Goal: Task Accomplishment & Management: Manage account settings

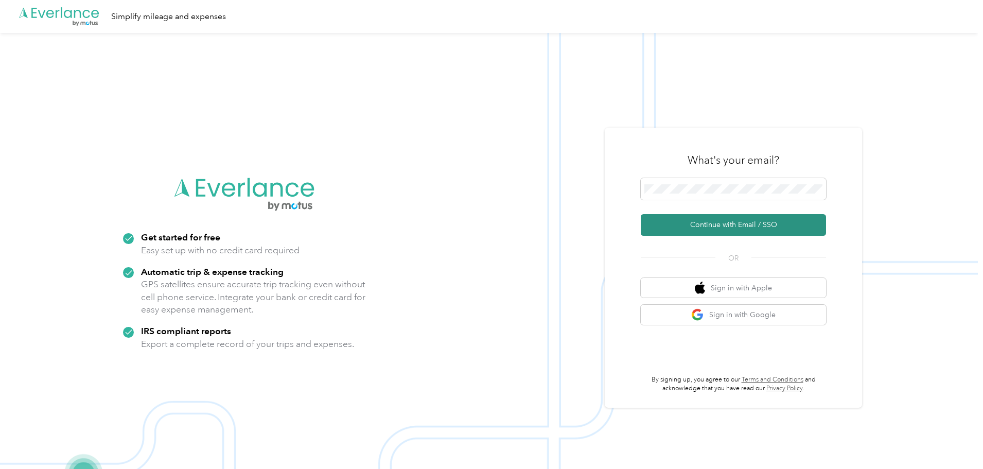
click at [733, 221] on button "Continue with Email / SSO" at bounding box center [733, 225] width 185 height 22
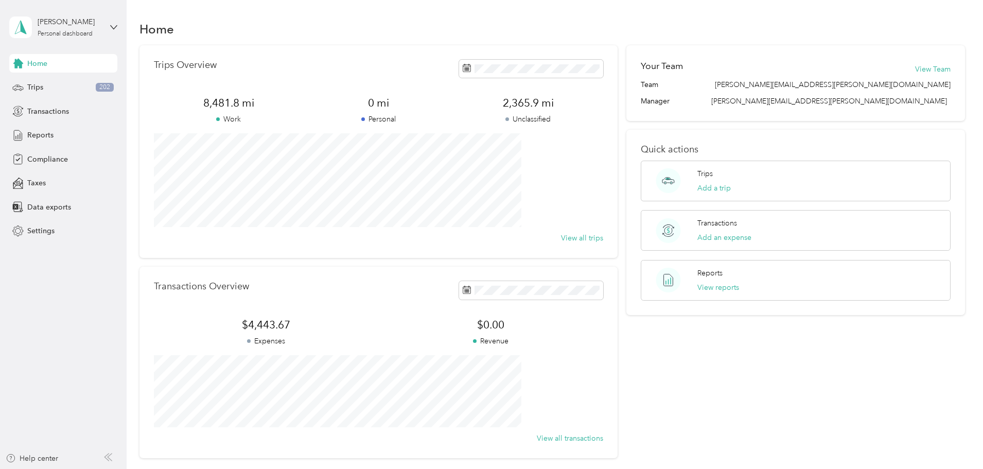
click at [177, 175] on div "Trips Overview 8,481.8 mi Work 0 mi Personal 2,365.9 mi Unclassified View all t…" at bounding box center [552, 251] width 826 height 413
click at [37, 89] on span "Trips" at bounding box center [35, 87] width 16 height 11
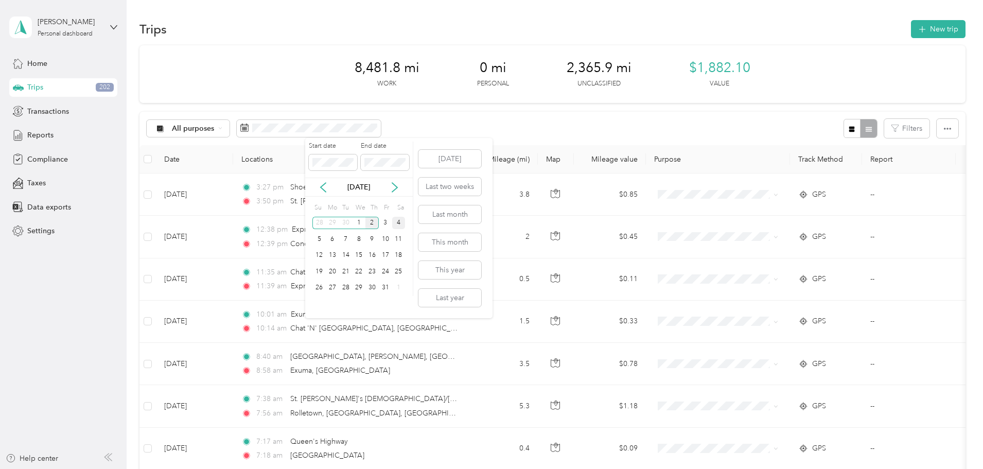
click at [395, 225] on div "4" at bounding box center [398, 223] width 13 height 13
click at [322, 241] on div "5" at bounding box center [318, 239] width 13 height 13
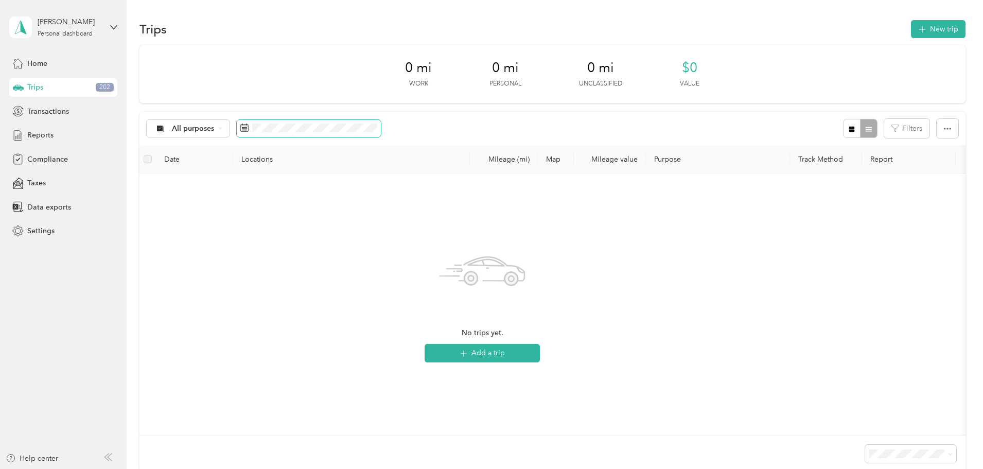
click at [345, 134] on span at bounding box center [309, 128] width 144 height 17
click at [322, 188] on icon at bounding box center [323, 187] width 10 height 10
click at [394, 224] on div "6" at bounding box center [398, 223] width 13 height 13
click at [323, 238] on div "7" at bounding box center [318, 239] width 13 height 13
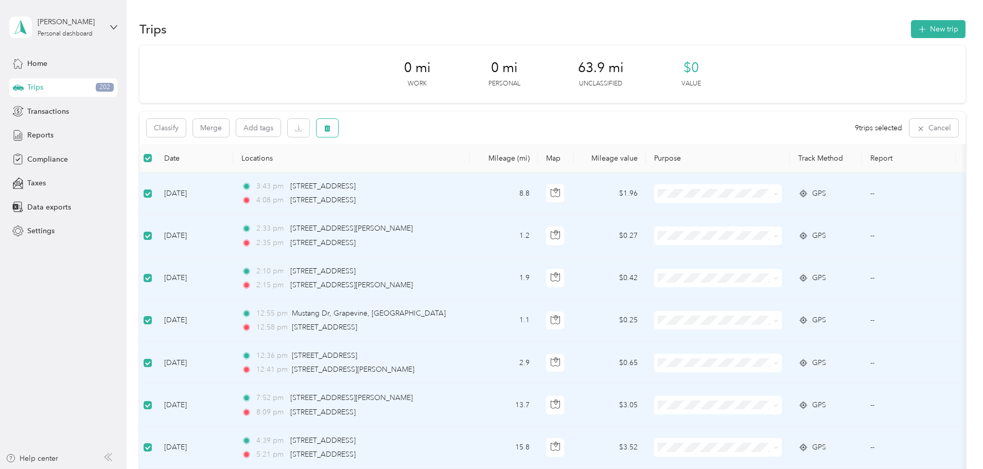
click at [330, 127] on icon "button" at bounding box center [327, 128] width 6 height 7
click at [473, 172] on button "Yes" at bounding box center [473, 171] width 20 height 16
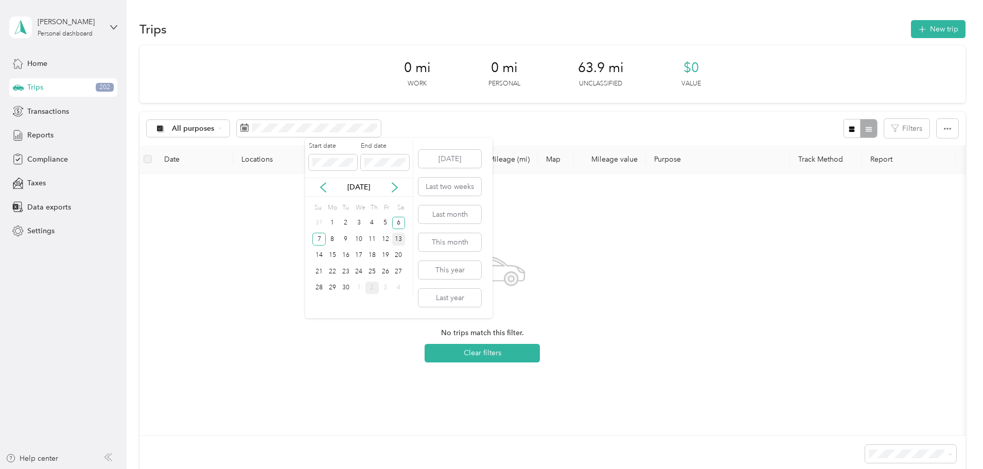
click at [398, 237] on div "13" at bounding box center [398, 239] width 13 height 13
click at [321, 257] on div "14" at bounding box center [318, 255] width 13 height 13
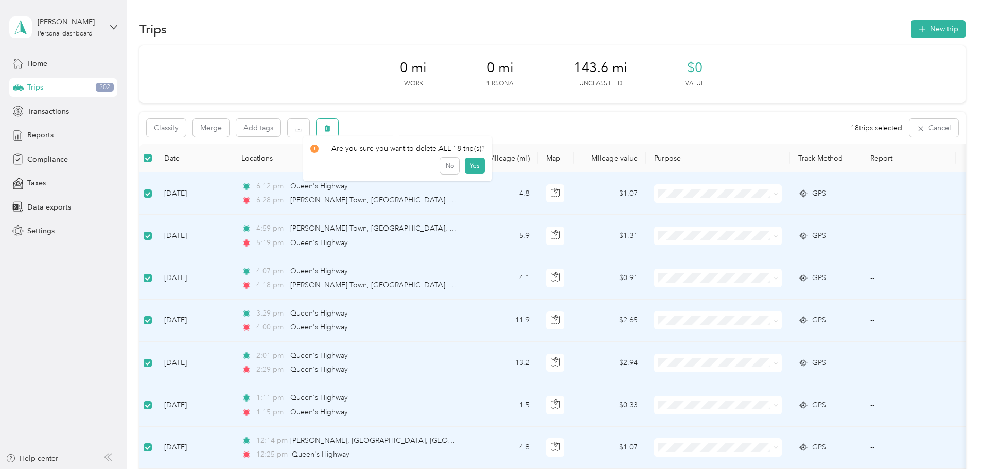
click at [330, 130] on icon "button" at bounding box center [327, 128] width 6 height 7
click at [470, 171] on button "Yes" at bounding box center [475, 171] width 20 height 16
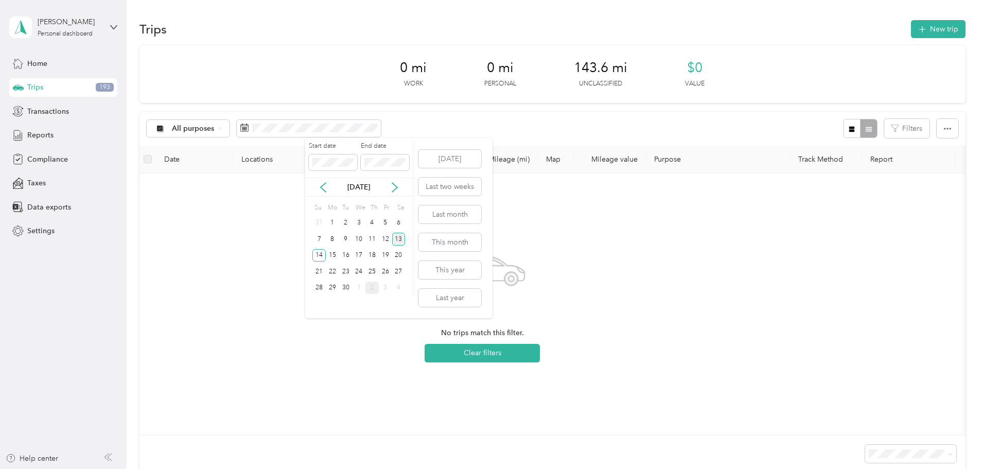
click at [396, 240] on div "13" at bounding box center [398, 239] width 13 height 13
click at [397, 256] on div "20" at bounding box center [398, 255] width 13 height 13
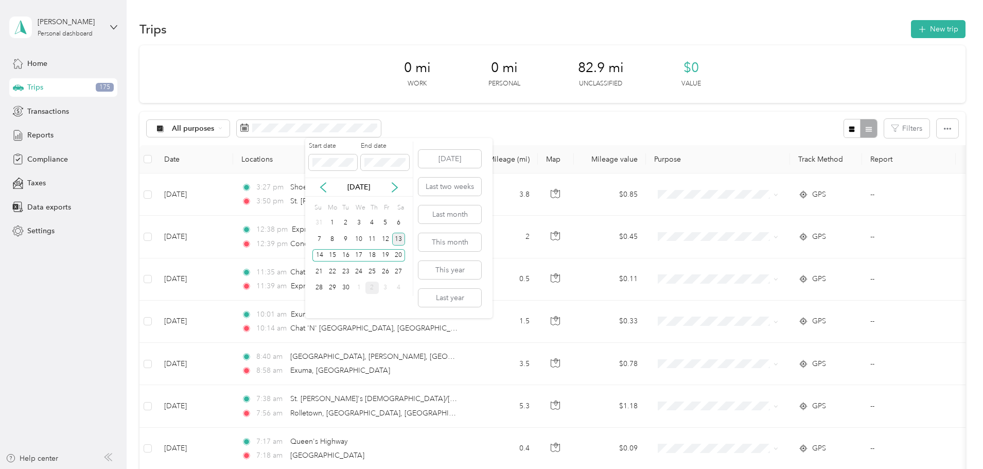
click at [396, 240] on div "13" at bounding box center [398, 239] width 13 height 13
click at [321, 272] on div "21" at bounding box center [318, 271] width 13 height 13
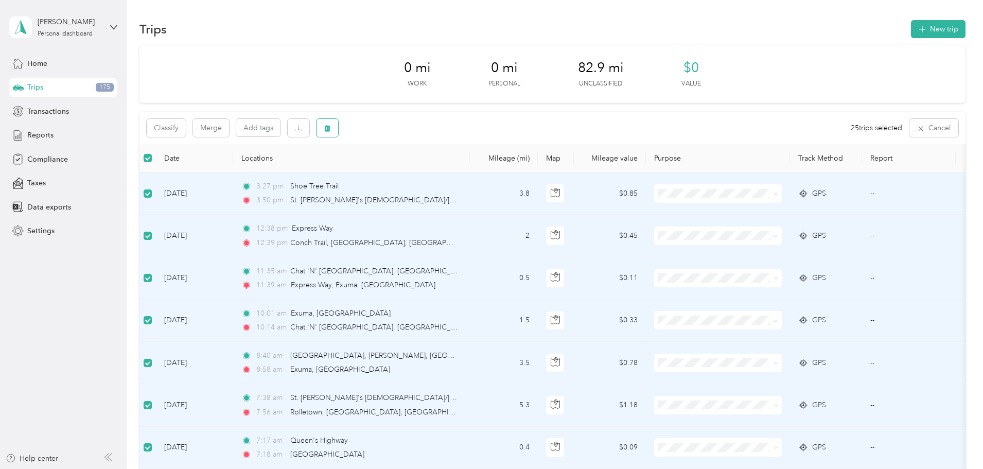
click at [338, 131] on button "button" at bounding box center [327, 128] width 22 height 18
click at [473, 175] on button "Yes" at bounding box center [475, 171] width 20 height 16
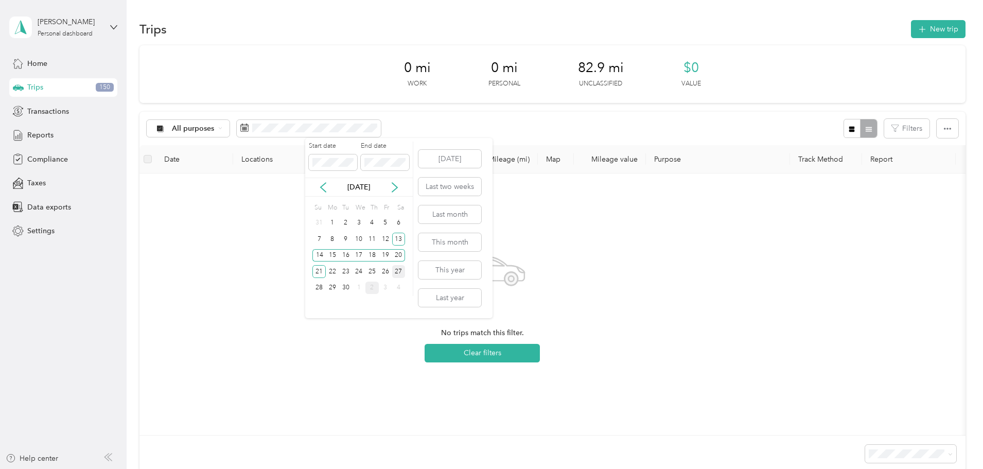
click at [396, 270] on div "27" at bounding box center [398, 271] width 13 height 13
click at [320, 286] on div "28" at bounding box center [318, 288] width 13 height 13
click at [330, 214] on div "Mo" at bounding box center [331, 207] width 11 height 14
click at [331, 213] on div "Mo" at bounding box center [331, 207] width 11 height 14
click at [334, 218] on div "1" at bounding box center [332, 223] width 13 height 13
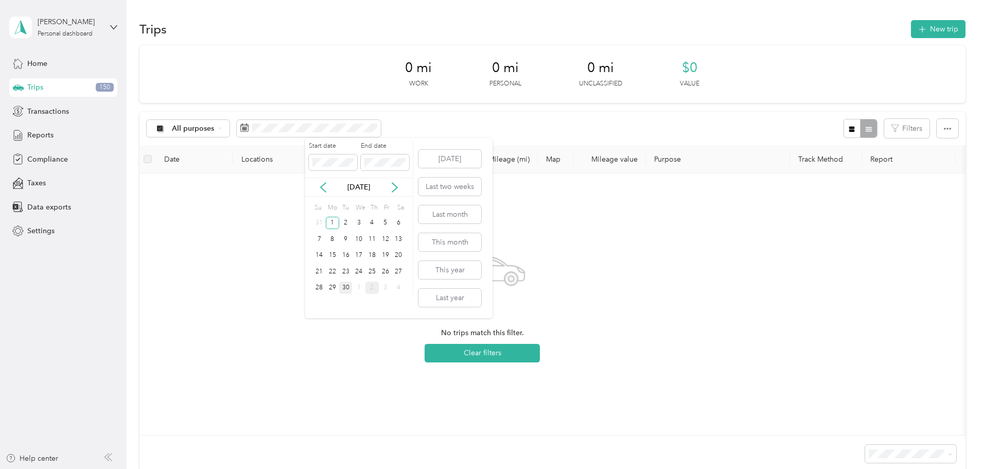
click at [344, 289] on div "30" at bounding box center [345, 288] width 13 height 13
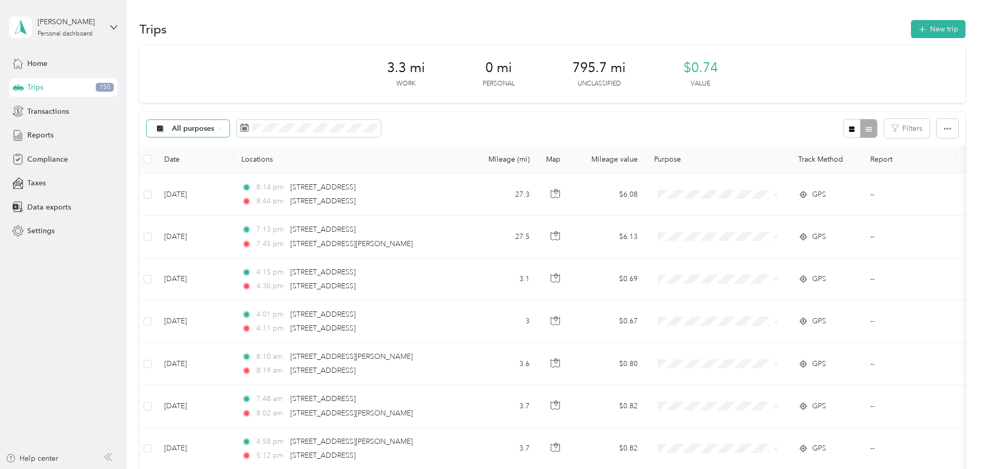
click at [215, 132] on span "All purposes" at bounding box center [193, 128] width 43 height 7
click at [470, 157] on th "Locations" at bounding box center [351, 159] width 237 height 28
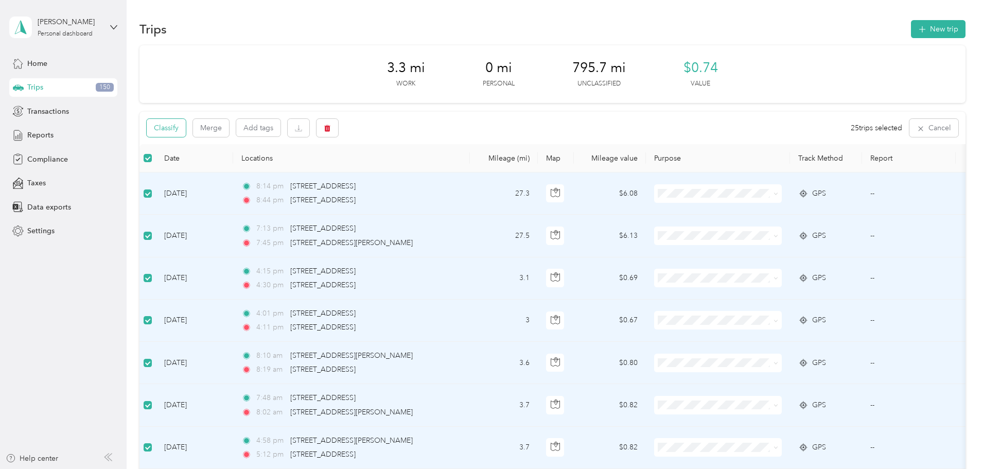
click at [186, 131] on button "Classify" at bounding box center [166, 128] width 39 height 18
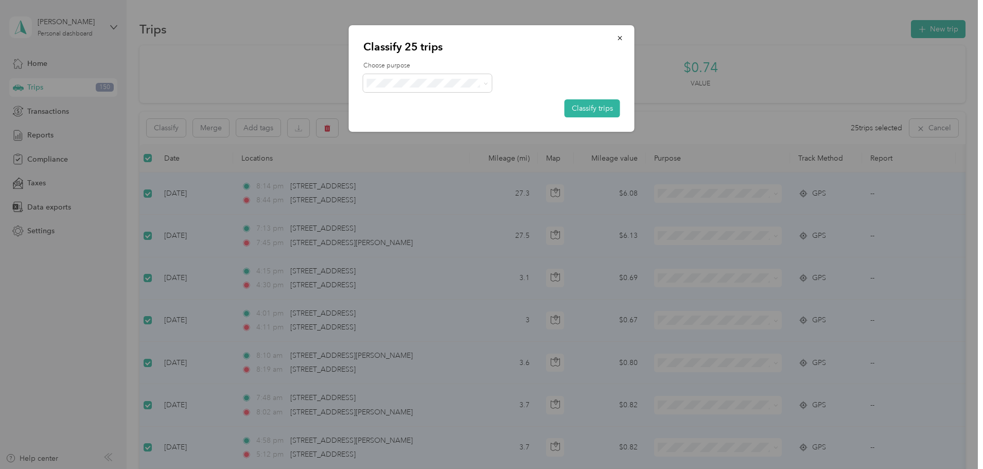
click at [451, 100] on span "Convergint Technologies" at bounding box center [437, 100] width 96 height 11
click at [598, 108] on button "Classify trips" at bounding box center [593, 108] width 56 height 18
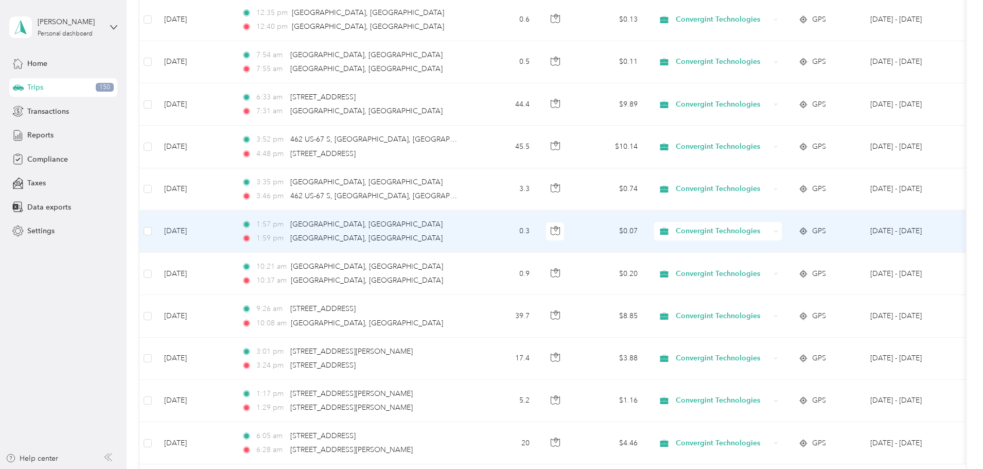
scroll to position [949, 0]
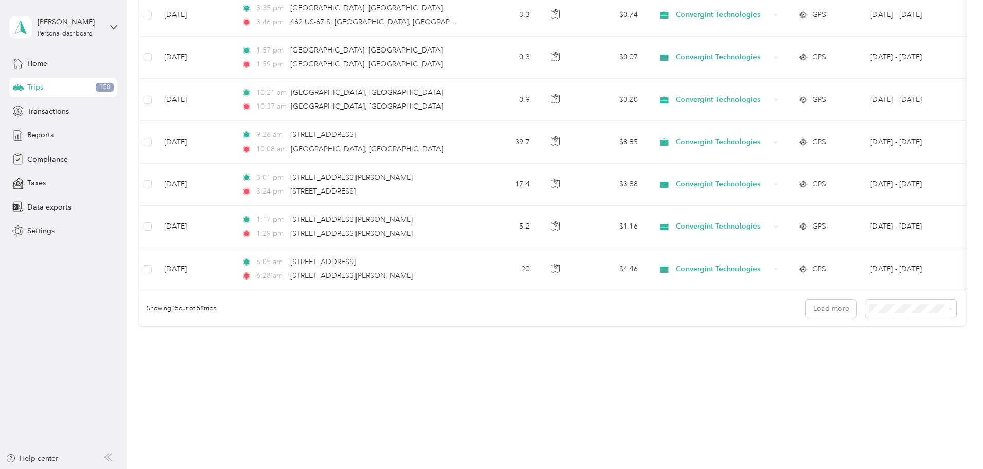
click at [845, 363] on div "100 per load" at bounding box center [839, 363] width 77 height 11
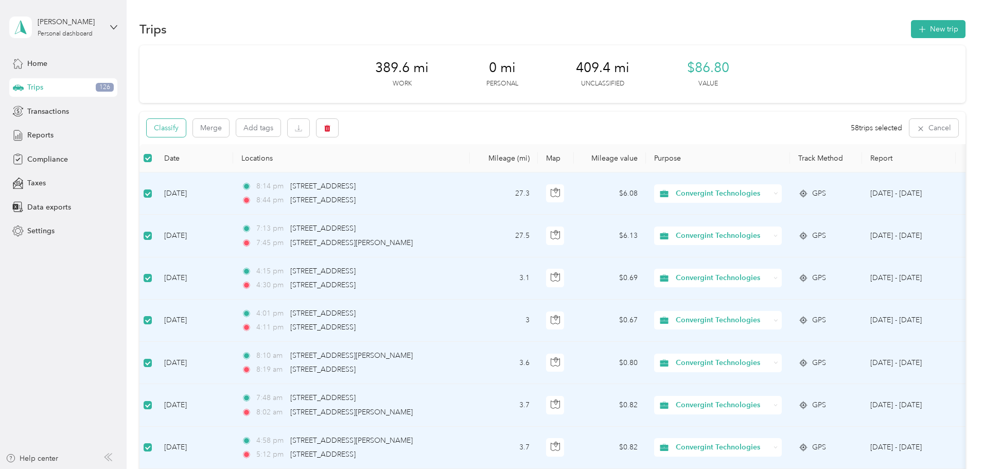
click at [186, 133] on button "Classify" at bounding box center [166, 128] width 39 height 18
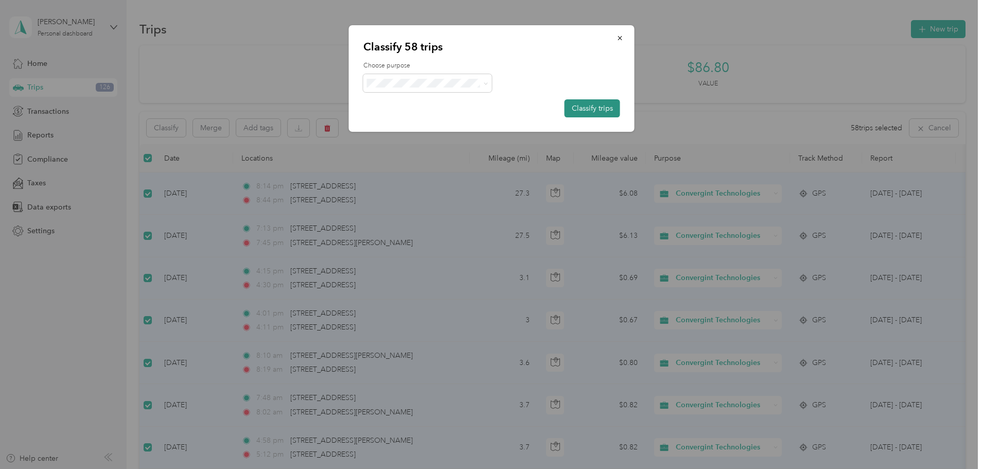
click at [580, 108] on button "Classify trips" at bounding box center [593, 108] width 56 height 18
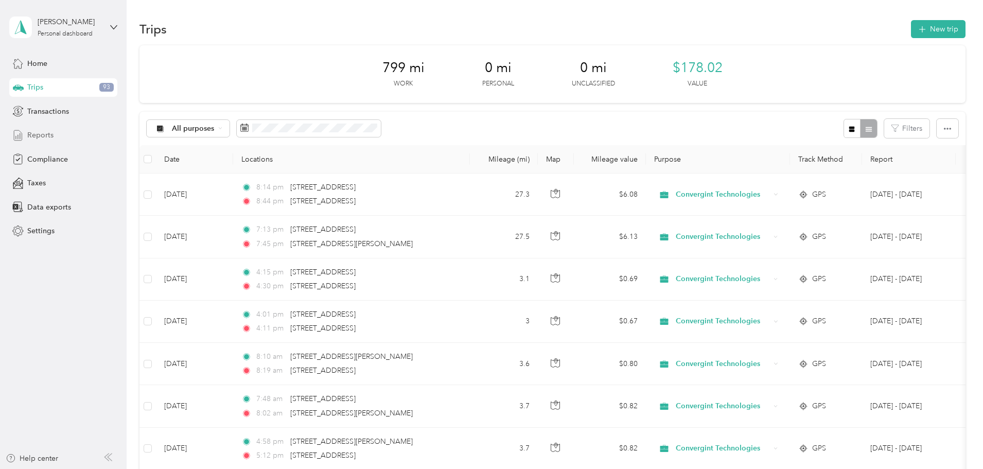
click at [48, 131] on span "Reports" at bounding box center [40, 135] width 26 height 11
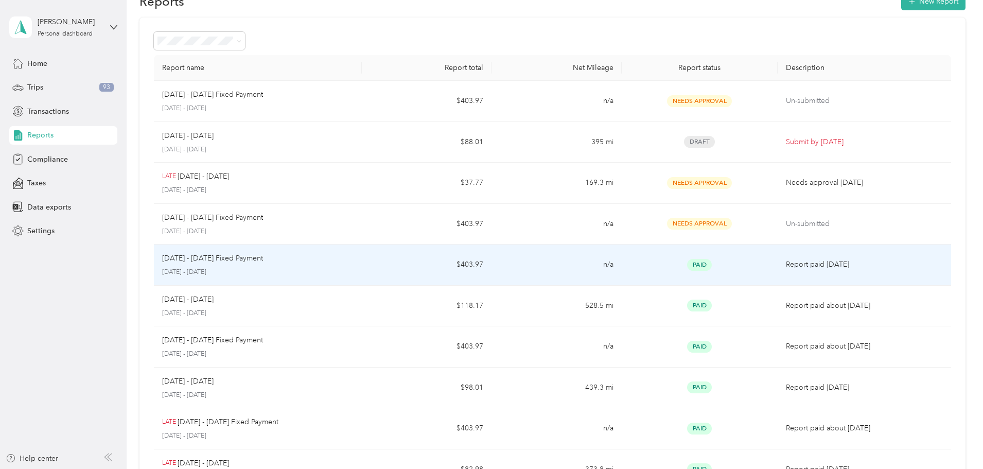
scroll to position [51, 0]
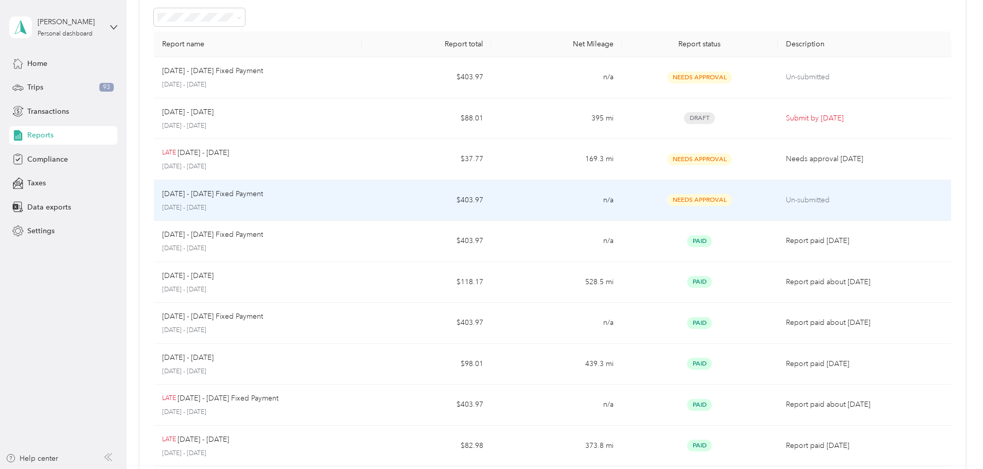
click at [519, 204] on td "n/a" at bounding box center [556, 200] width 130 height 41
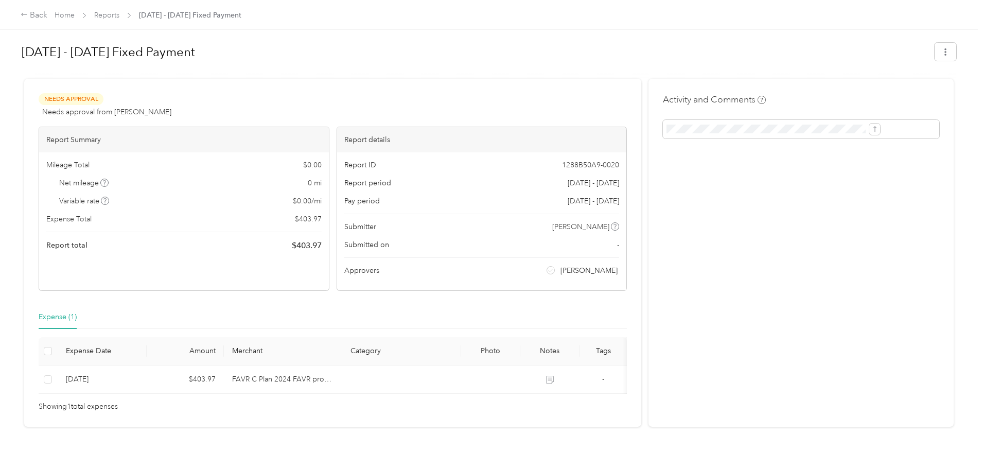
scroll to position [27, 0]
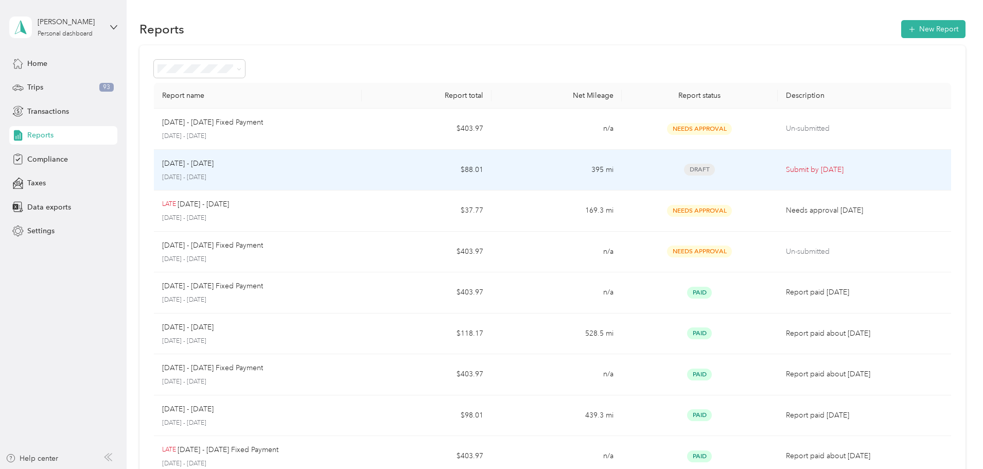
click at [400, 172] on td "$88.01" at bounding box center [427, 170] width 130 height 41
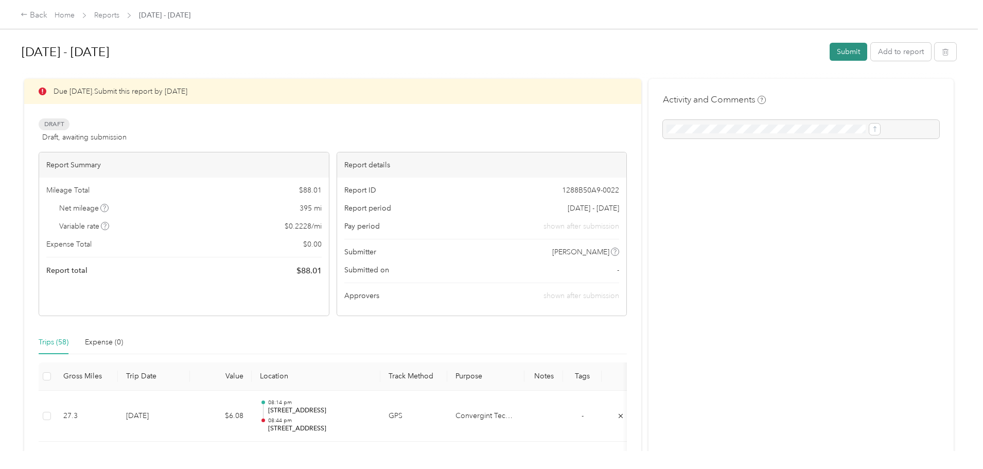
click at [830, 51] on button "Submit" at bounding box center [849, 52] width 38 height 18
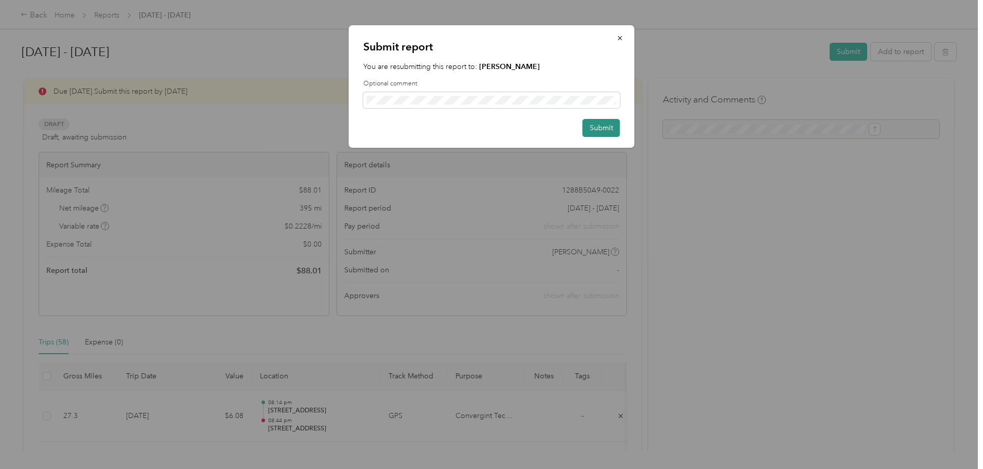
click at [596, 130] on button "Submit" at bounding box center [602, 128] width 38 height 18
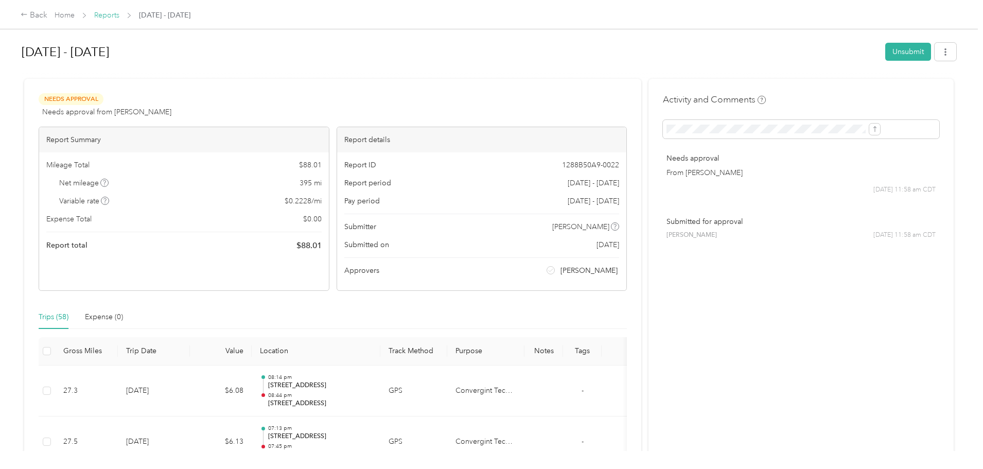
click at [119, 20] on link "Reports" at bounding box center [106, 15] width 25 height 9
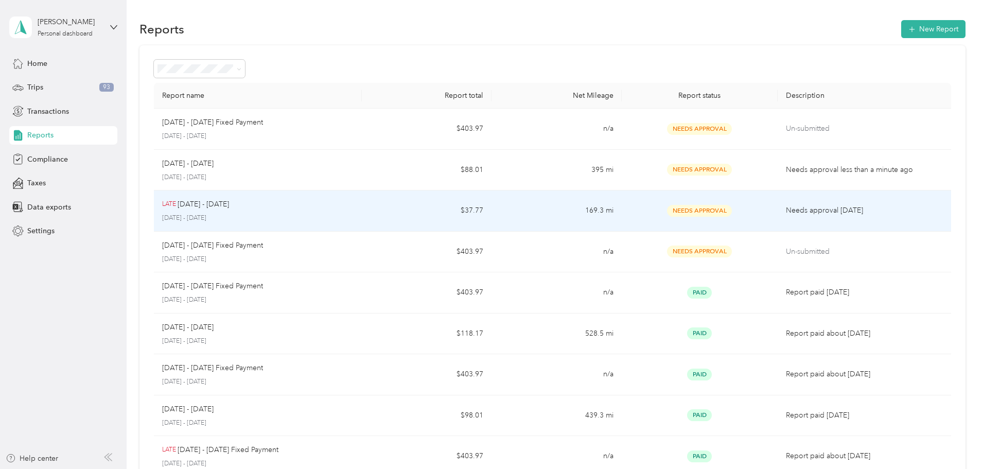
click at [443, 216] on td "$37.77" at bounding box center [427, 210] width 130 height 41
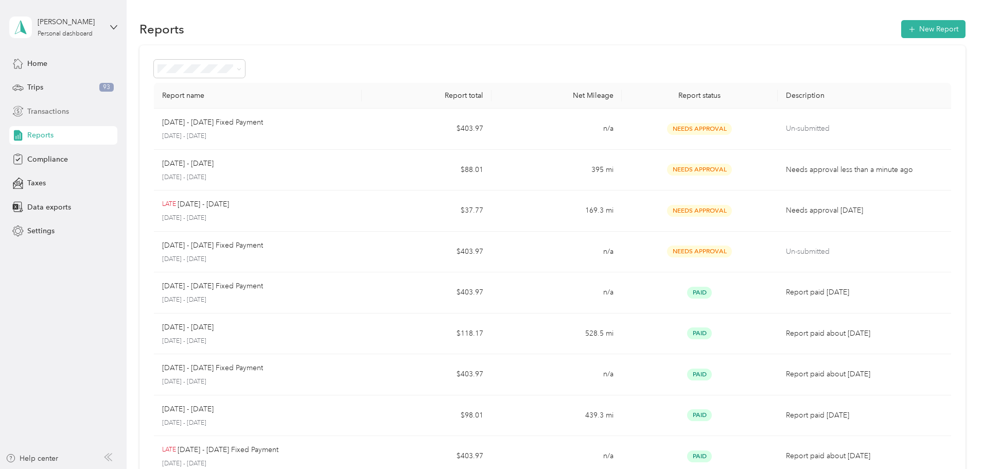
click at [37, 108] on span "Transactions" at bounding box center [48, 111] width 42 height 11
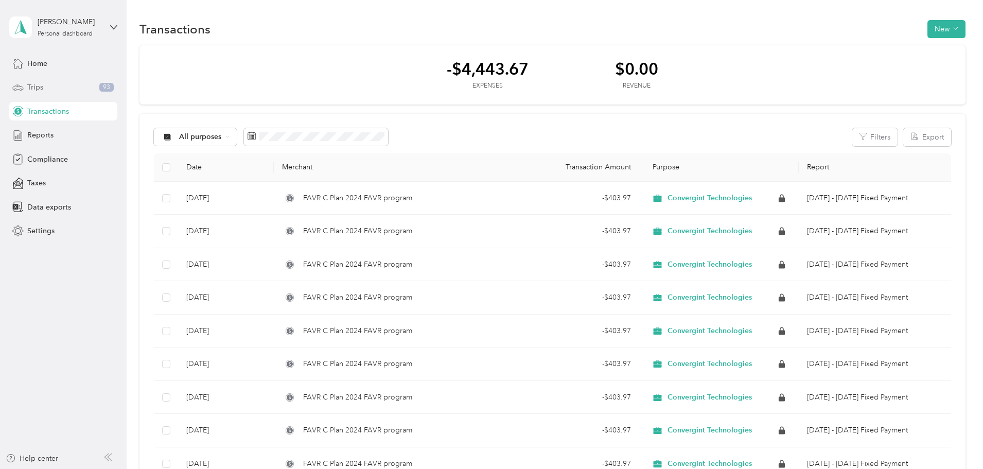
click at [34, 86] on span "Trips" at bounding box center [35, 87] width 16 height 11
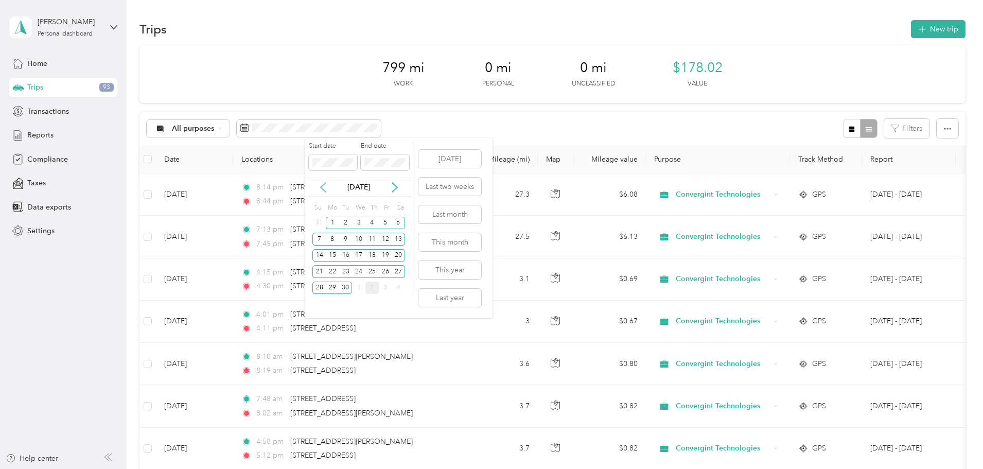
click at [322, 191] on icon at bounding box center [323, 187] width 10 height 10
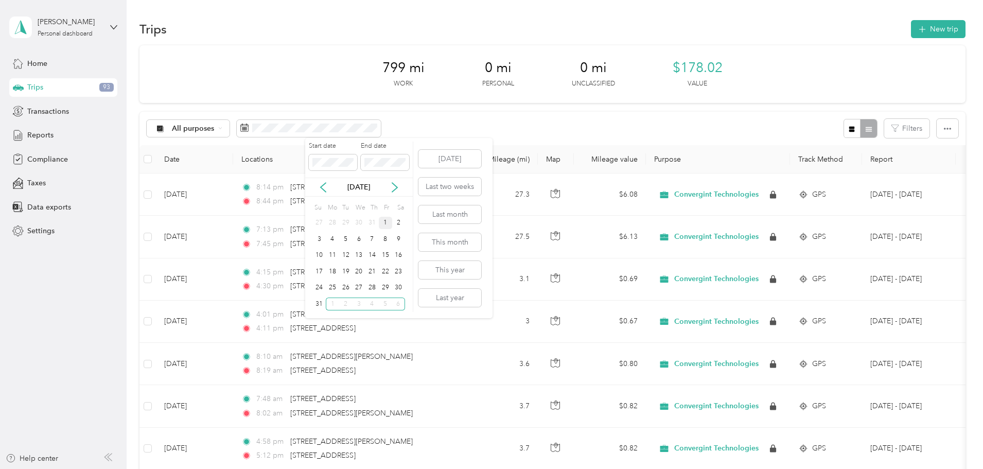
click at [386, 224] on div "1" at bounding box center [385, 223] width 13 height 13
click at [320, 302] on div "31" at bounding box center [318, 303] width 13 height 13
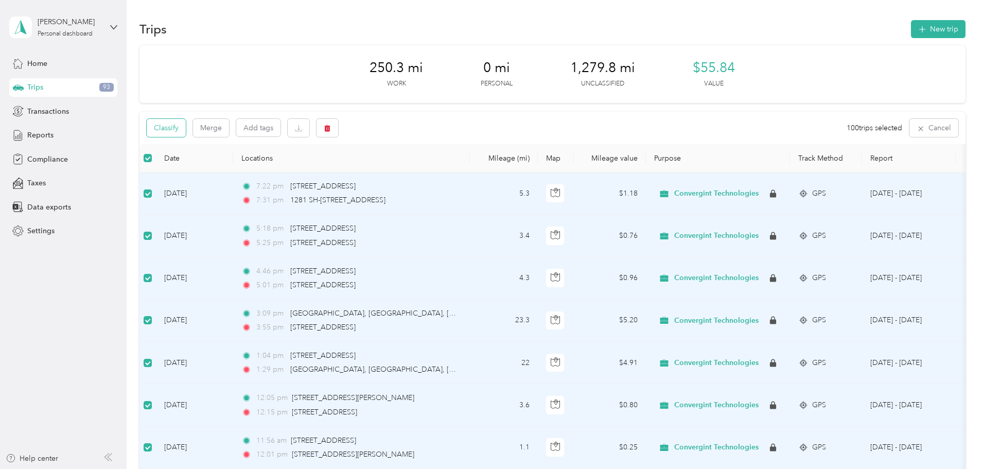
click at [186, 127] on button "Classify" at bounding box center [166, 128] width 39 height 18
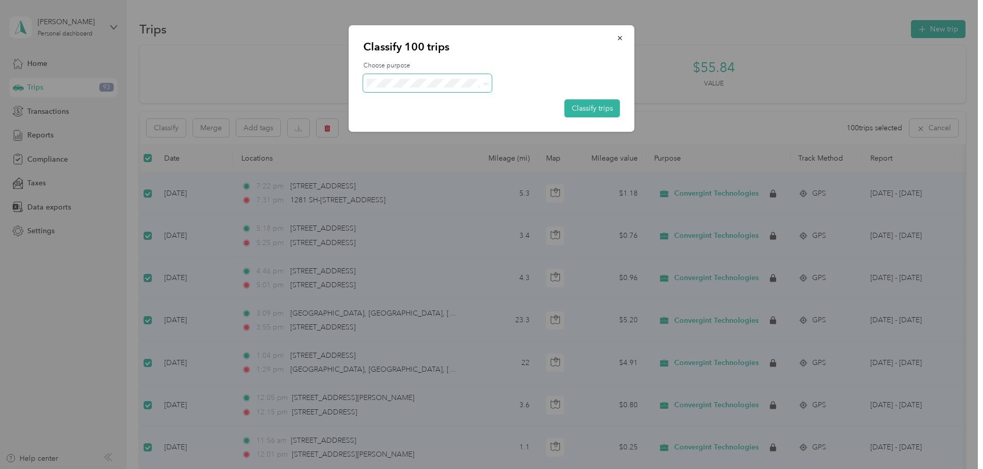
click at [468, 89] on span at bounding box center [427, 83] width 129 height 18
click at [480, 82] on span at bounding box center [484, 83] width 8 height 11
click at [484, 82] on icon at bounding box center [485, 83] width 5 height 5
click at [444, 103] on span "Convergint Technologies" at bounding box center [437, 102] width 96 height 11
click at [601, 104] on button "Classify trips" at bounding box center [593, 108] width 56 height 18
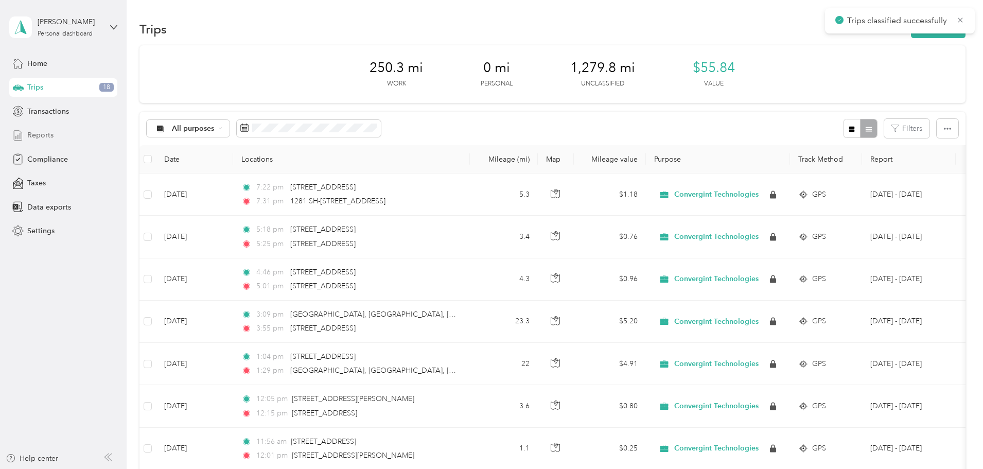
click at [41, 139] on span "Reports" at bounding box center [40, 135] width 26 height 11
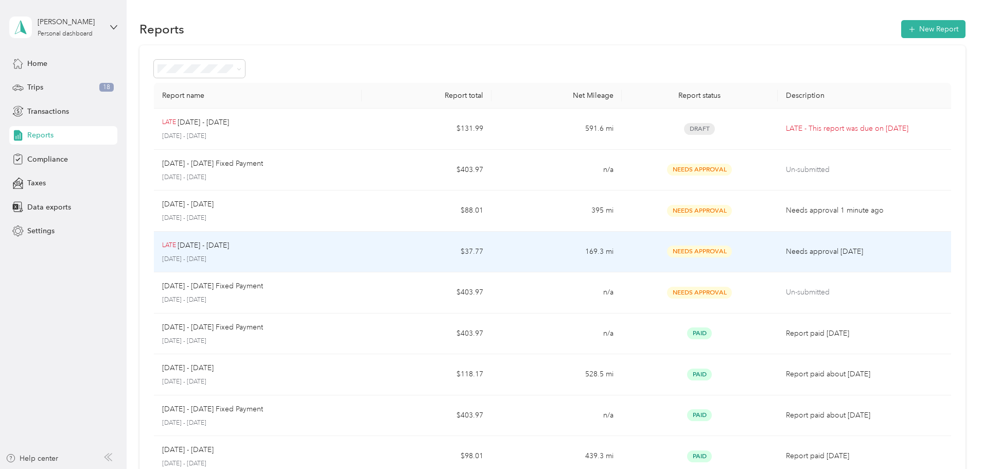
click at [229, 251] on p "Aug 1 - 31, 2025" at bounding box center [203, 245] width 51 height 11
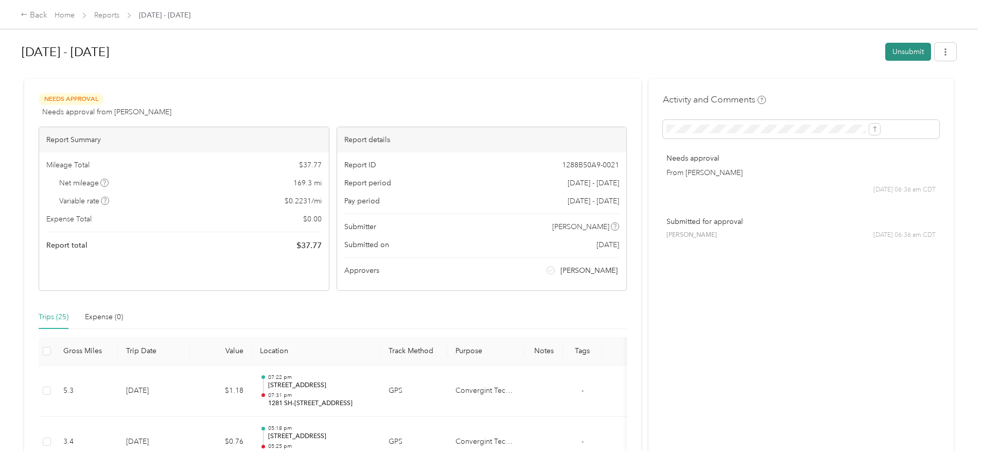
click at [885, 54] on button "Unsubmit" at bounding box center [908, 52] width 46 height 18
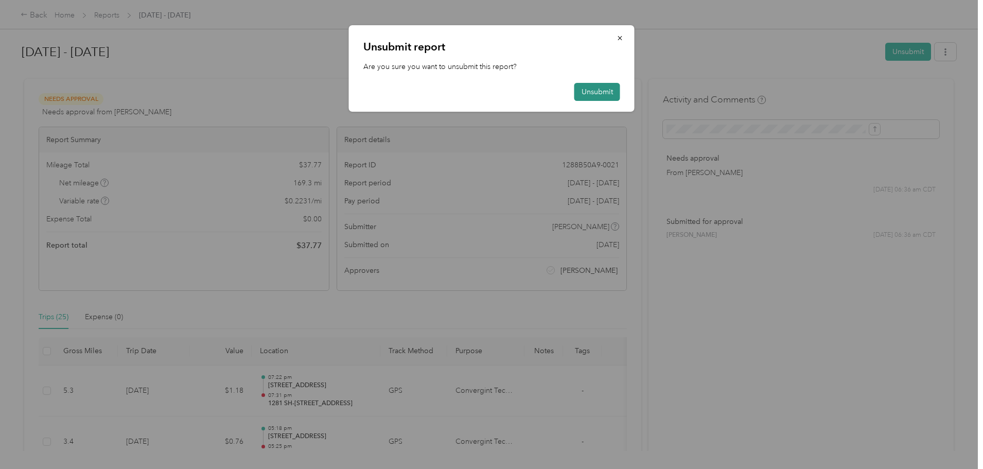
click at [589, 93] on button "Unsubmit" at bounding box center [597, 92] width 46 height 18
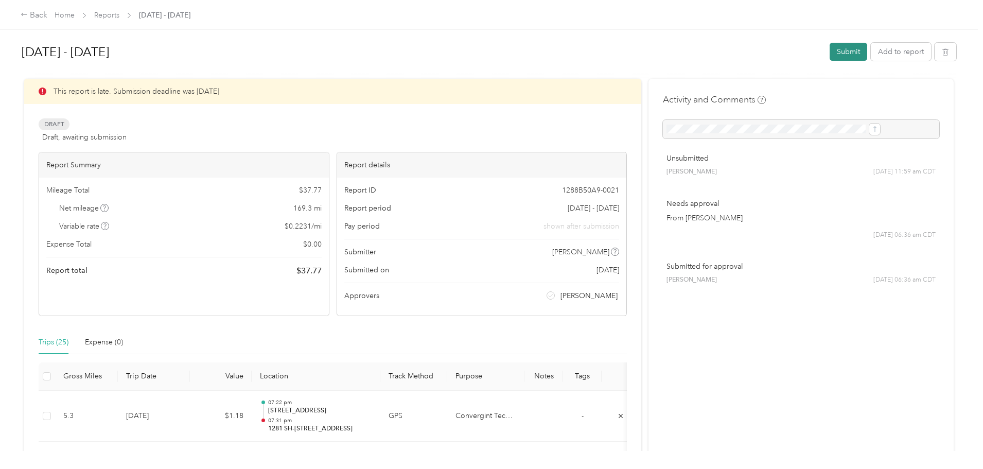
click at [830, 55] on button "Submit" at bounding box center [849, 52] width 38 height 18
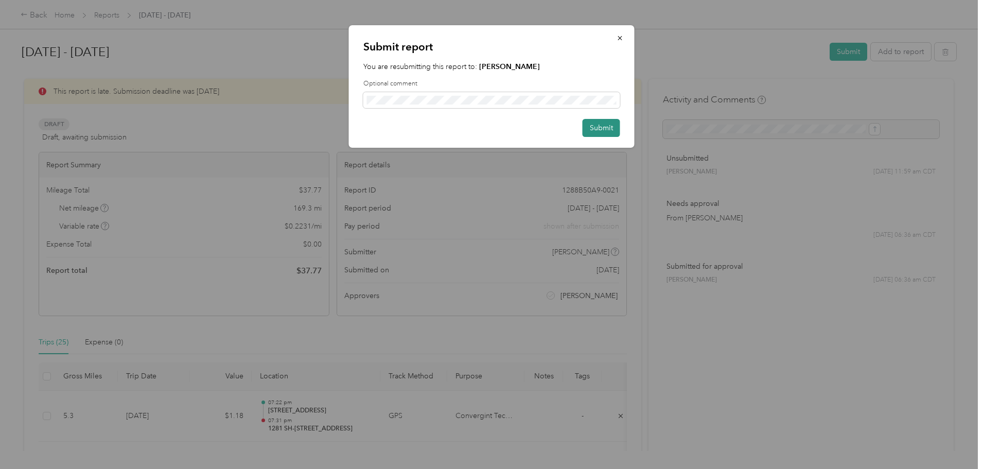
click at [601, 127] on button "Submit" at bounding box center [602, 128] width 38 height 18
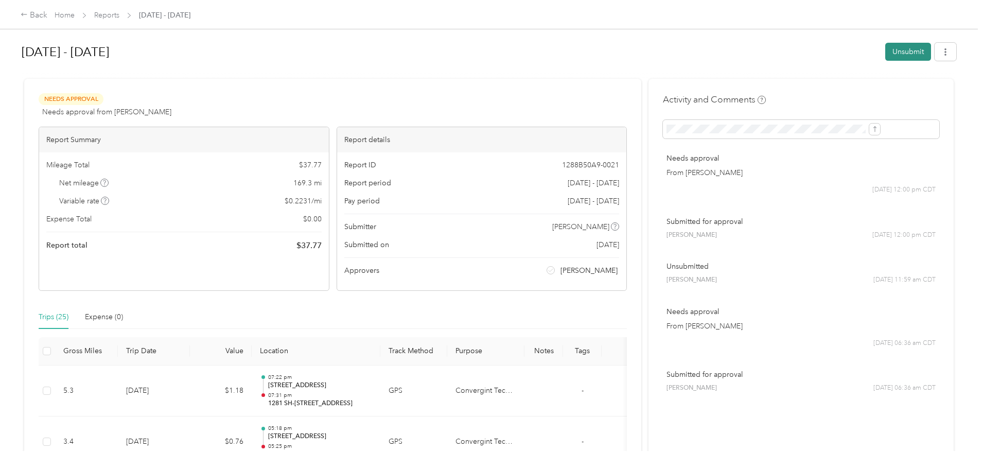
click at [885, 51] on button "Unsubmit" at bounding box center [908, 52] width 46 height 18
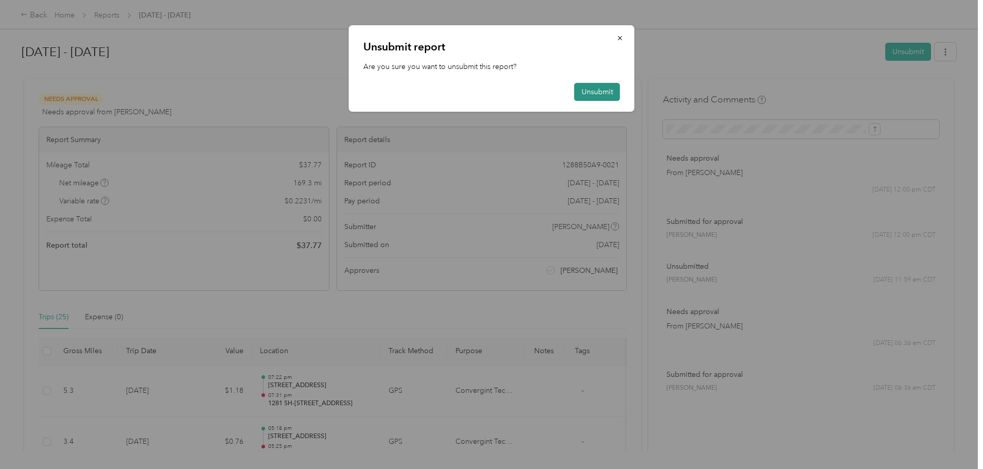
click at [599, 95] on button "Unsubmit" at bounding box center [597, 92] width 46 height 18
